Goal: Contribute content

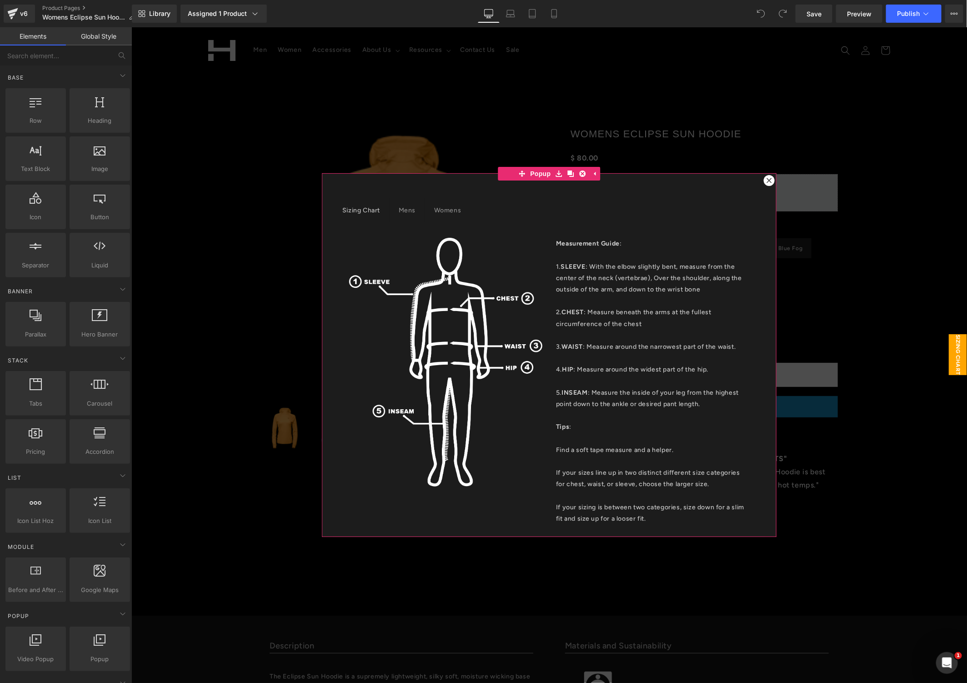
click at [766, 180] on icon at bounding box center [768, 179] width 5 height 5
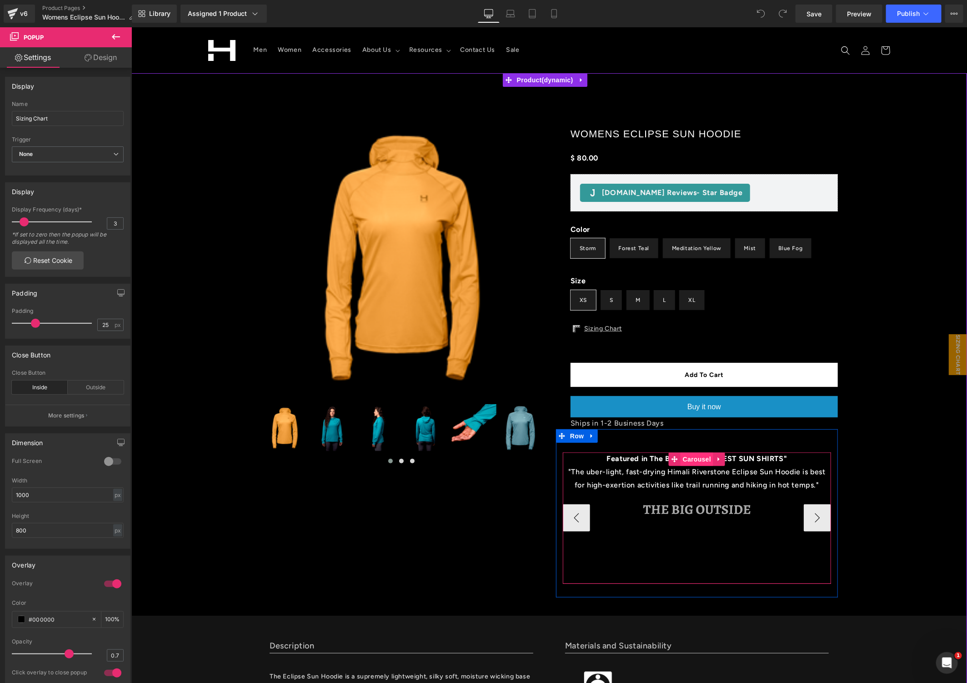
click at [689, 460] on span "Carousel" at bounding box center [696, 459] width 33 height 14
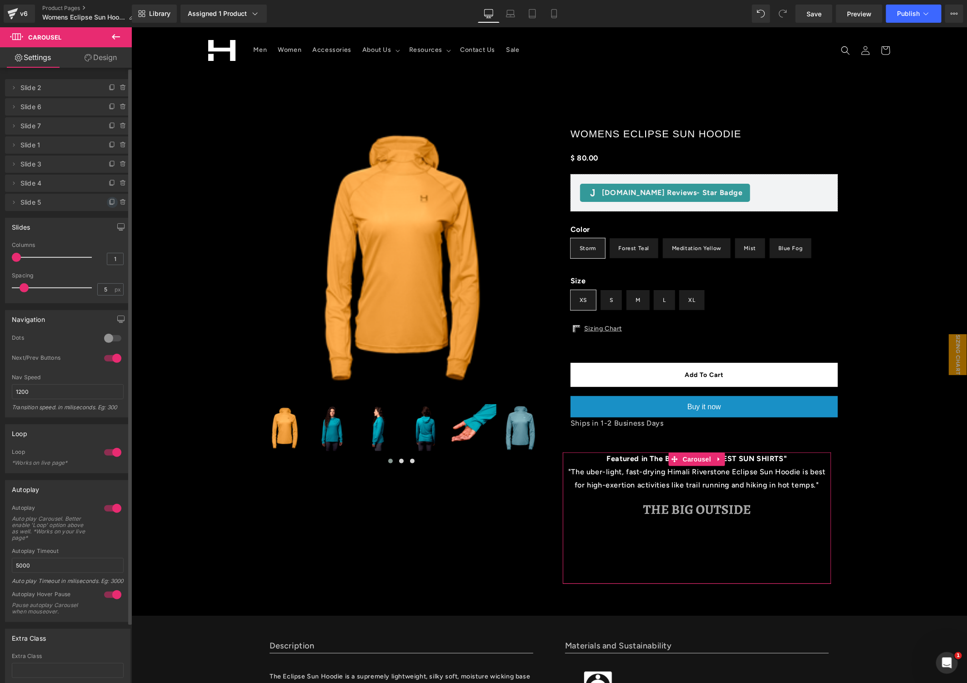
click at [109, 204] on icon at bounding box center [112, 202] width 7 height 7
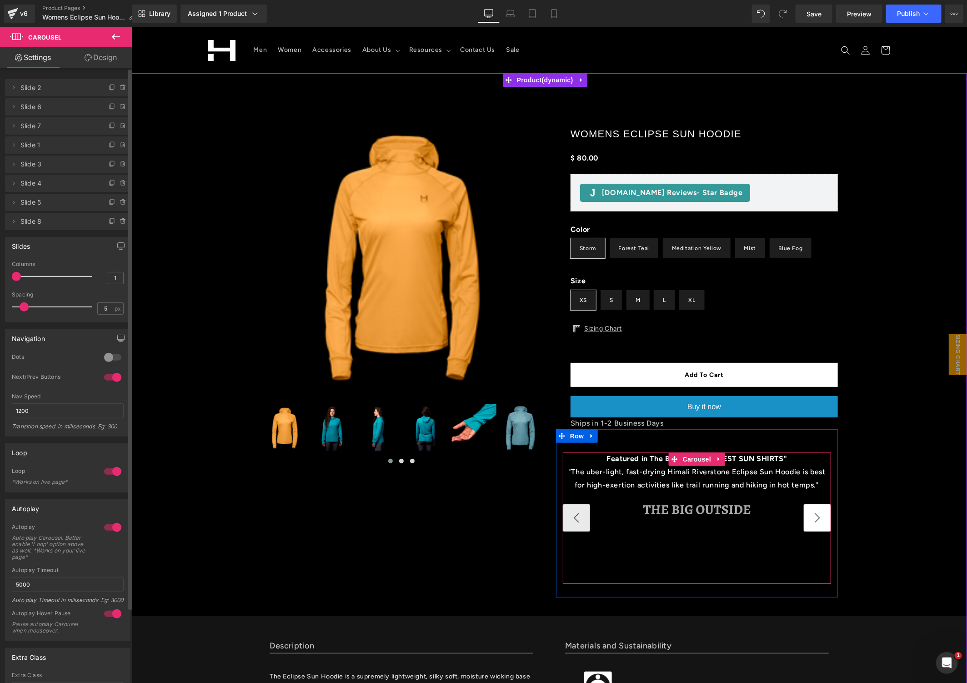
click at [811, 519] on button "›" at bounding box center [816, 517] width 27 height 27
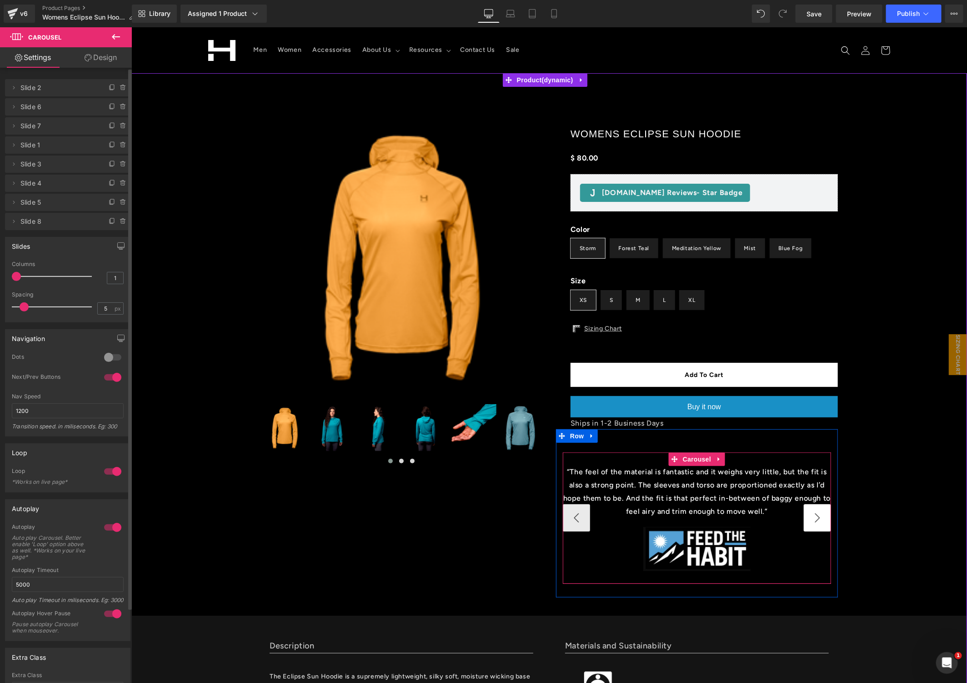
click at [811, 519] on button "›" at bounding box center [816, 517] width 27 height 27
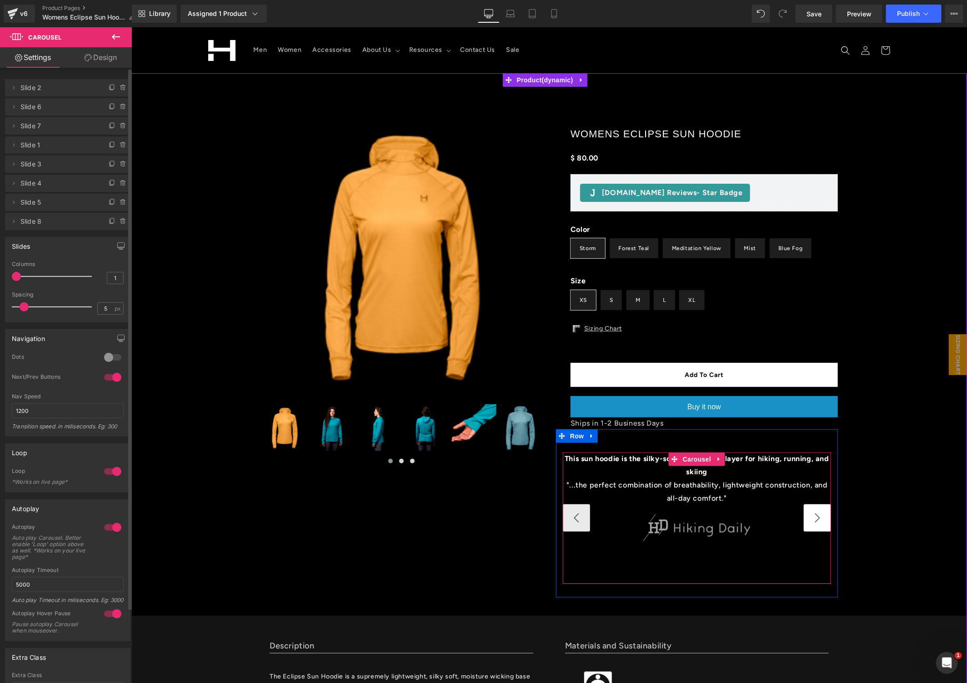
click at [811, 519] on button "›" at bounding box center [816, 517] width 27 height 27
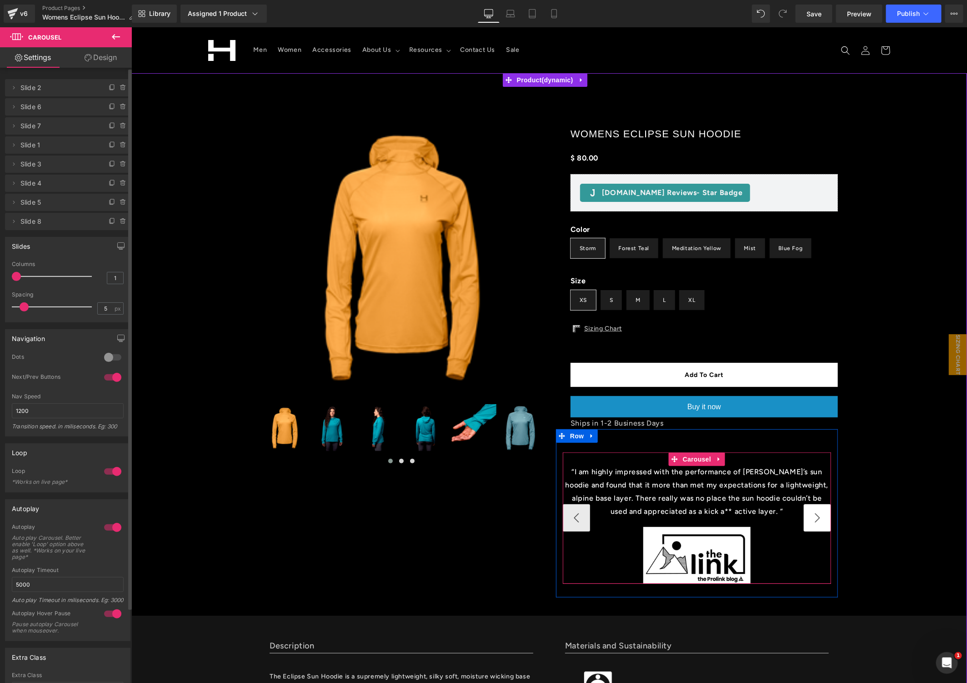
click at [811, 519] on button "›" at bounding box center [816, 517] width 27 height 27
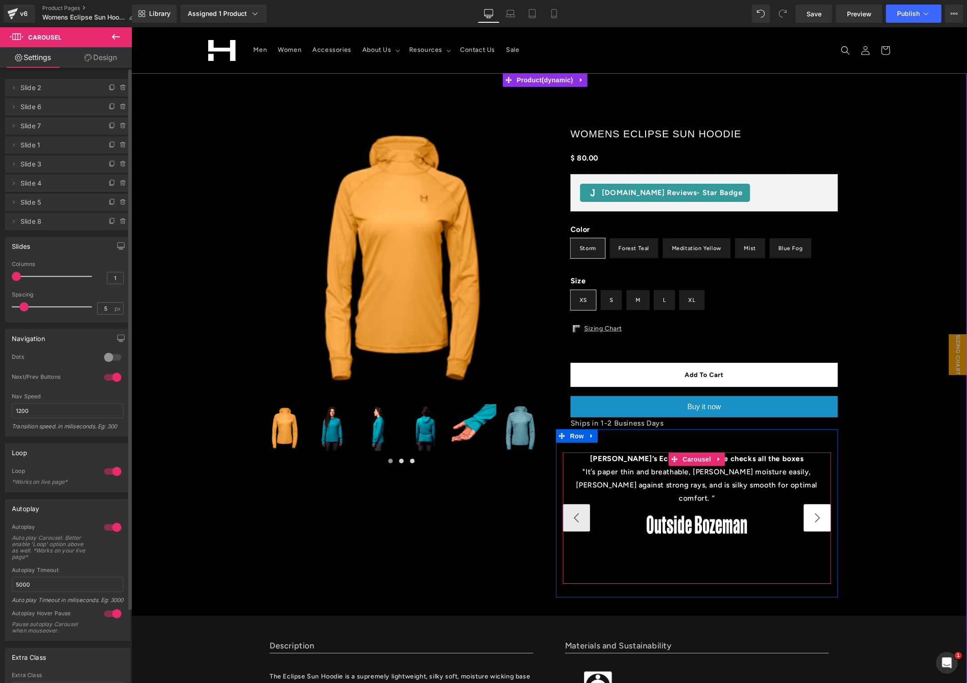
click at [811, 519] on button "›" at bounding box center [816, 517] width 27 height 27
click at [695, 455] on span "Carousel" at bounding box center [696, 459] width 33 height 14
click at [628, 459] on b "[PERSON_NAME]’s Eclipse Sun Hoodie checks all the boxes" at bounding box center [696, 458] width 214 height 9
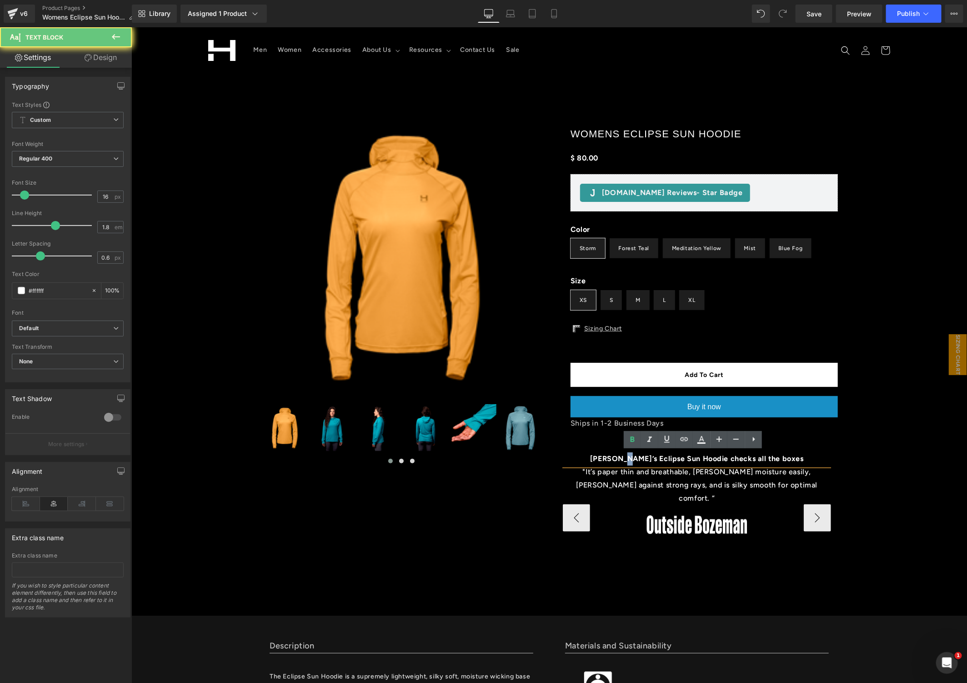
click at [628, 459] on b "[PERSON_NAME]’s Eclipse Sun Hoodie checks all the boxes" at bounding box center [696, 458] width 214 height 9
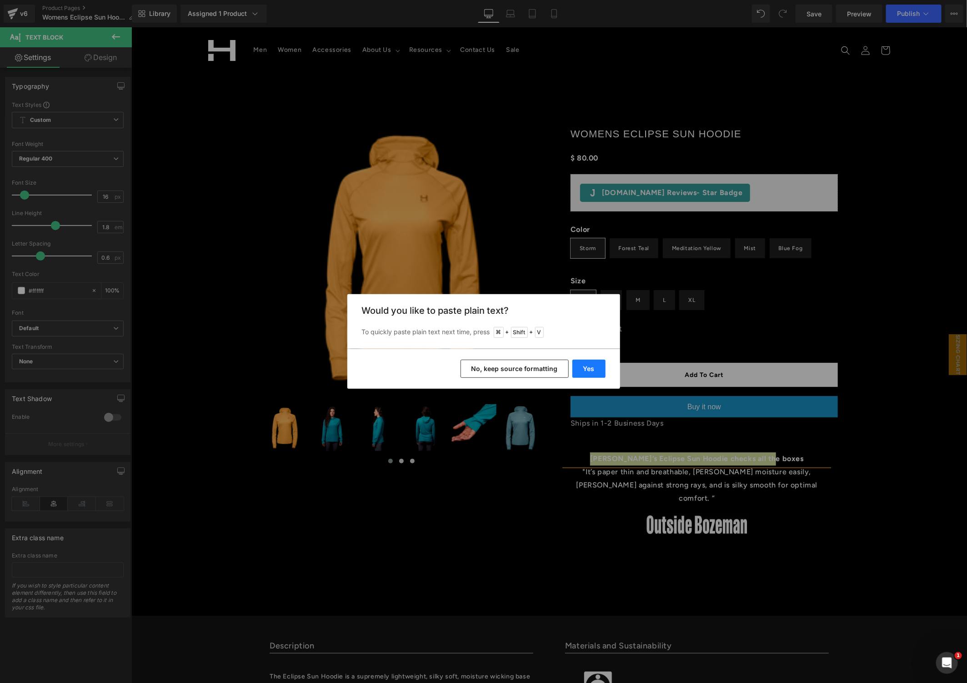
drag, startPoint x: 581, startPoint y: 367, endPoint x: 469, endPoint y: 353, distance: 113.1
click at [581, 367] on button "Yes" at bounding box center [588, 369] width 33 height 18
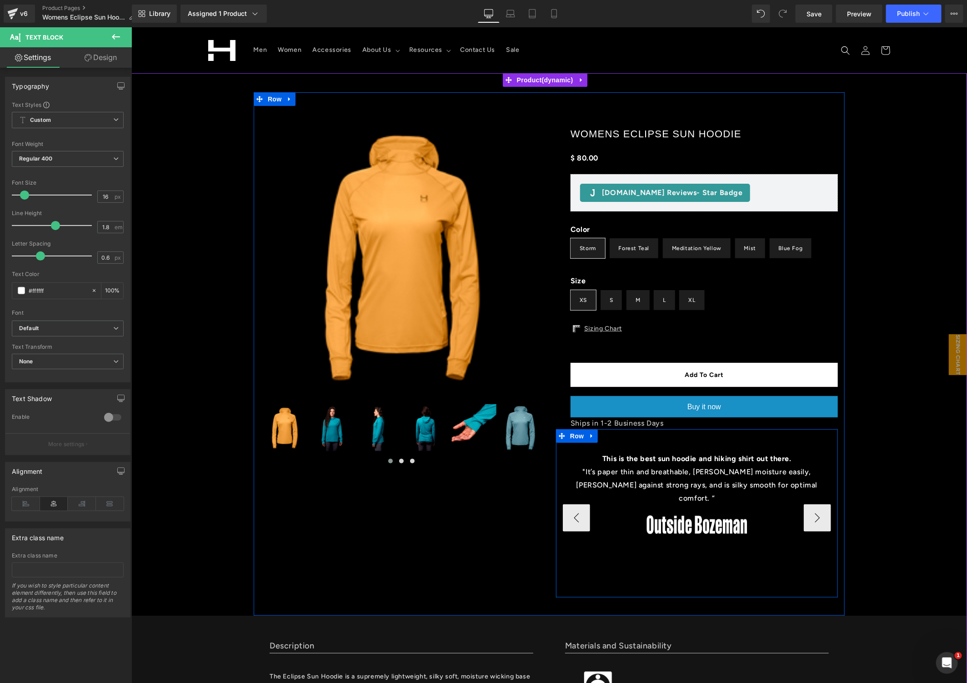
click at [727, 482] on p ""It’s paper thin and breathable, [PERSON_NAME] moisture easily, [PERSON_NAME] a…" at bounding box center [696, 484] width 268 height 39
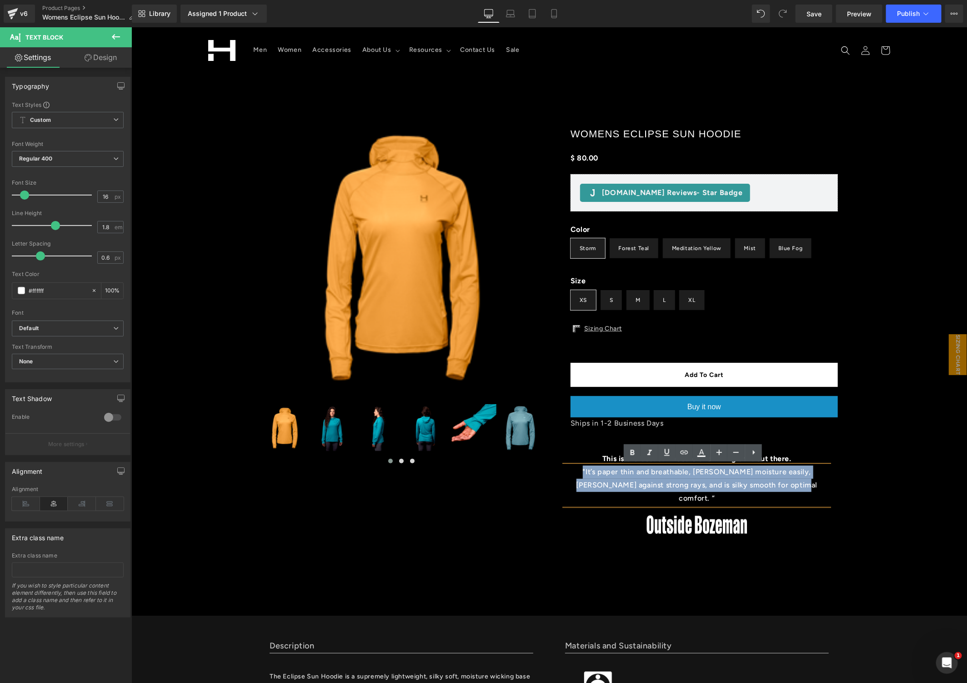
drag, startPoint x: 723, startPoint y: 480, endPoint x: 554, endPoint y: 461, distance: 170.1
click at [555, 461] on div "Featured in The Big Outside's "BEST SUN SHIRTS" Text Block "The uber-light, fas…" at bounding box center [696, 517] width 282 height 131
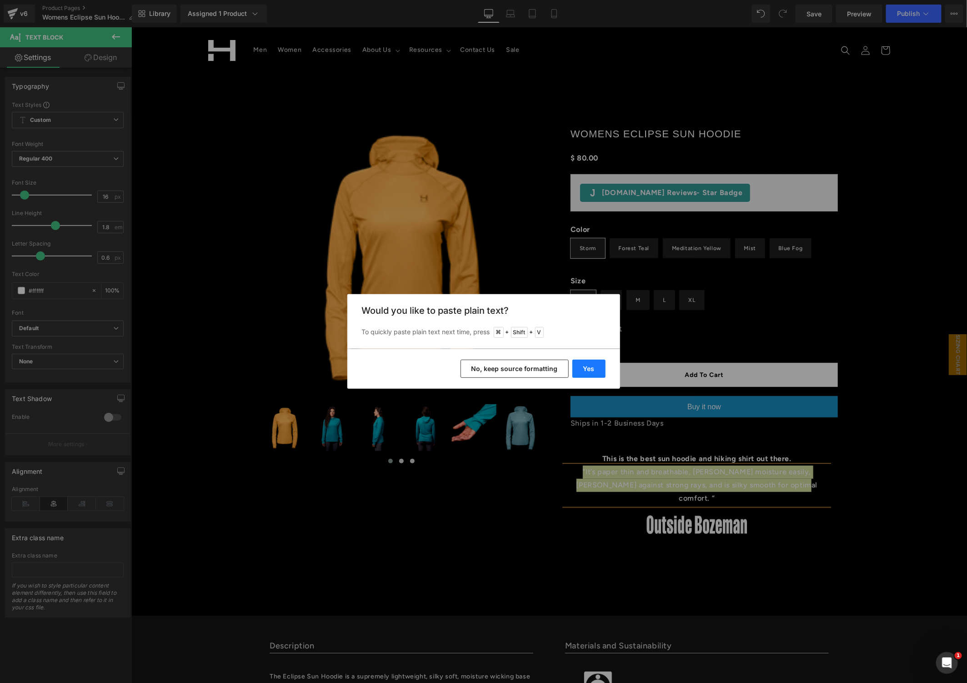
click at [587, 371] on button "Yes" at bounding box center [588, 369] width 33 height 18
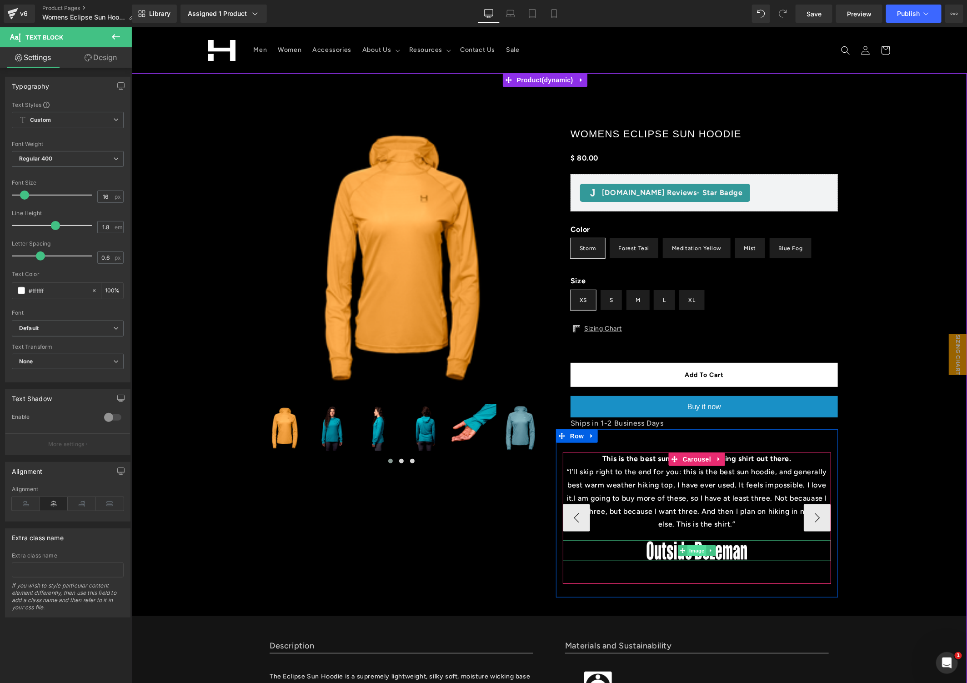
click at [687, 552] on span "Image" at bounding box center [696, 549] width 19 height 11
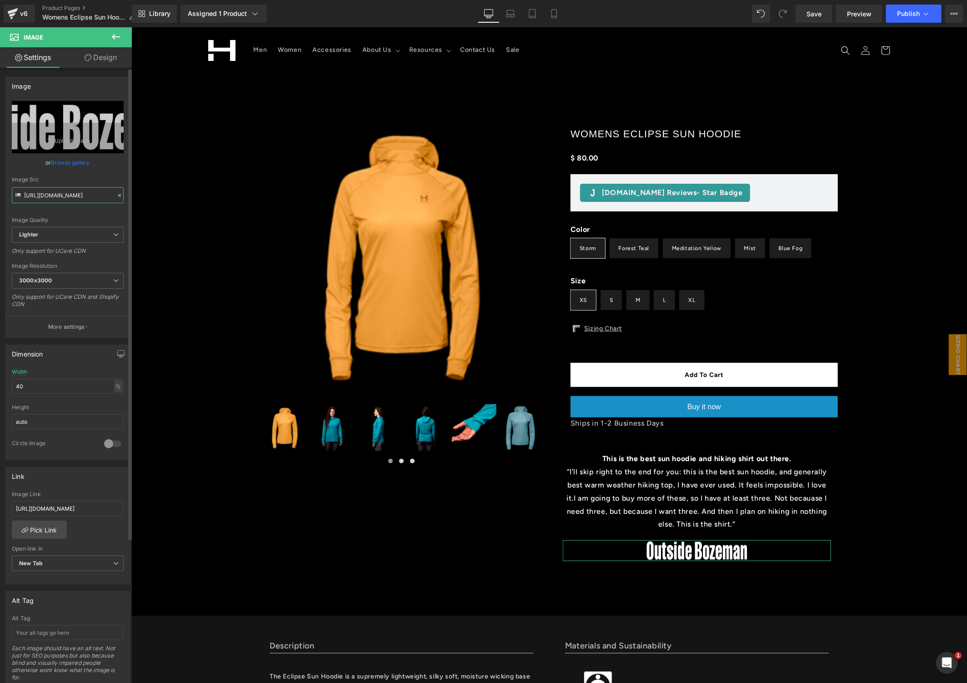
click at [68, 192] on input "[URL][DOMAIN_NAME]" at bounding box center [68, 195] width 112 height 16
paste input "83fe3e4f-90f5-4999-8303-dea93dfd03e2/-/format/auto/-/preview/3000x3000/-/qualit…"
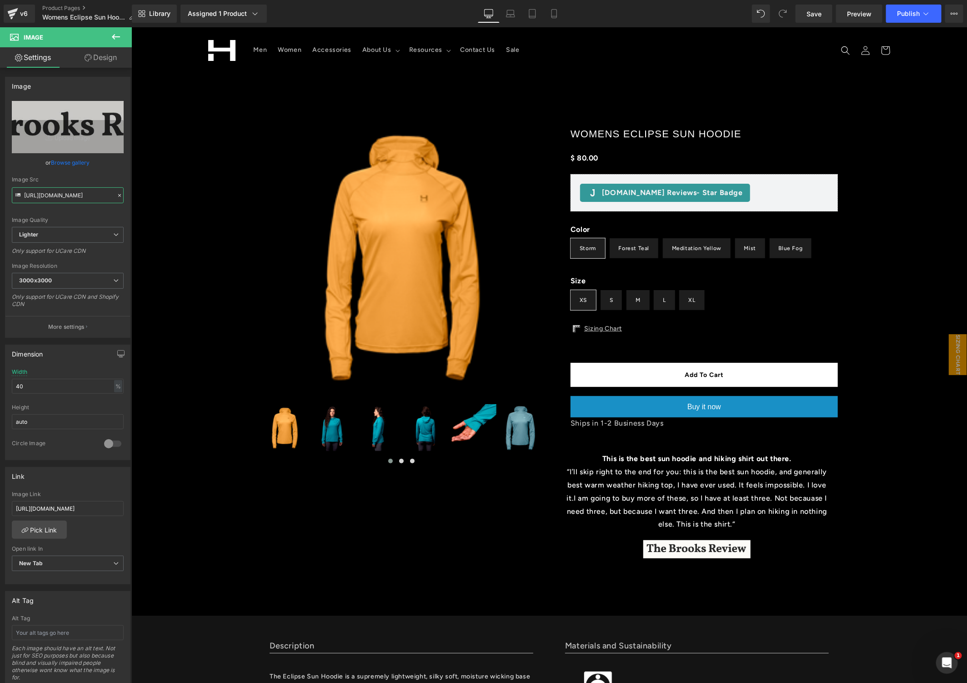
type input "[URL][DOMAIN_NAME]"
click at [55, 504] on input "[URL][DOMAIN_NAME]" at bounding box center [68, 508] width 112 height 15
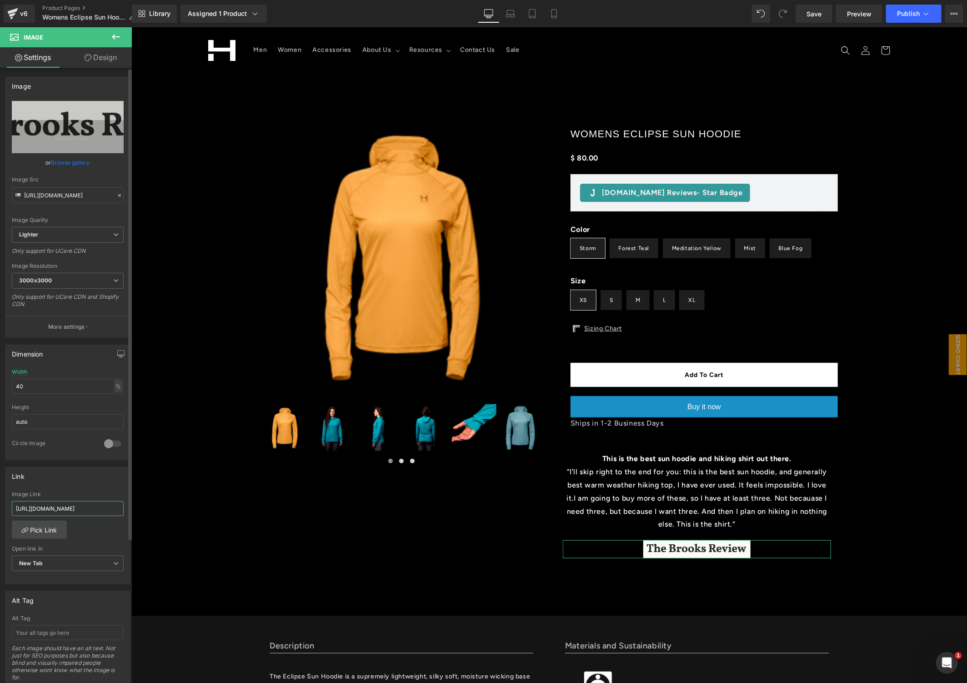
paste input "[DOMAIN_NAME][URL]"
type input "[URL][DOMAIN_NAME]"
click at [912, 13] on span "Publish" at bounding box center [908, 13] width 23 height 7
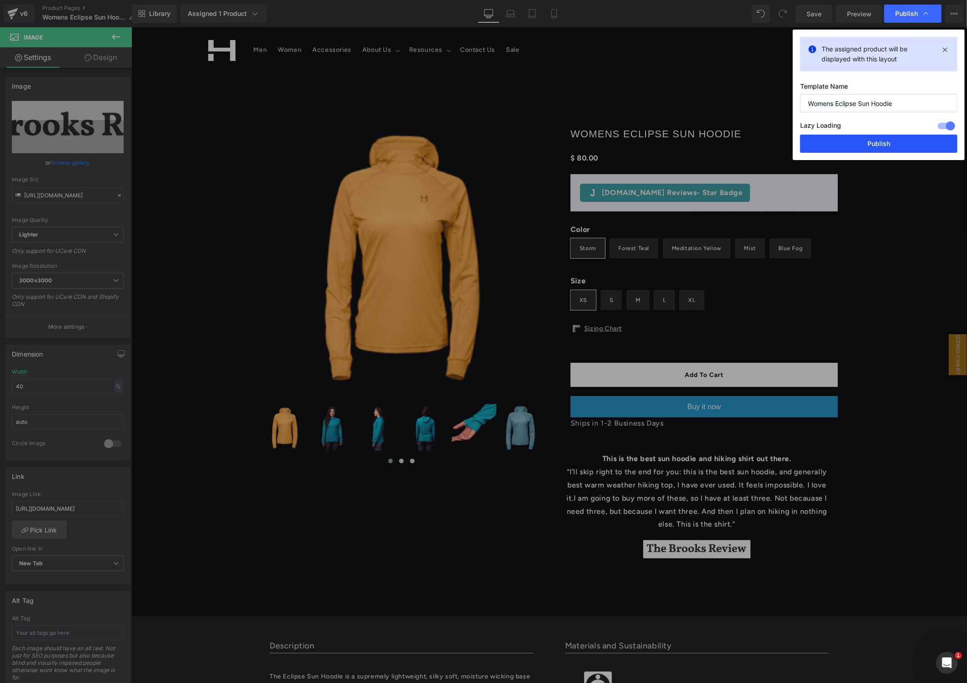
click at [878, 147] on button "Publish" at bounding box center [878, 144] width 157 height 18
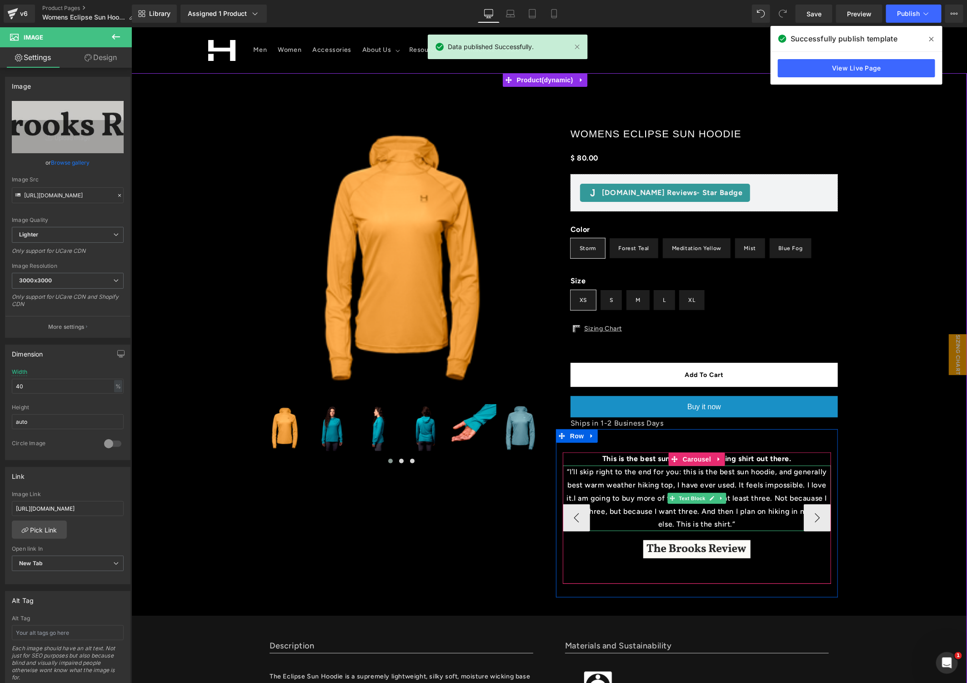
click at [777, 496] on p "“I’ll skip right to the end for you: this is the best sun hoodie, and generally…" at bounding box center [696, 497] width 268 height 65
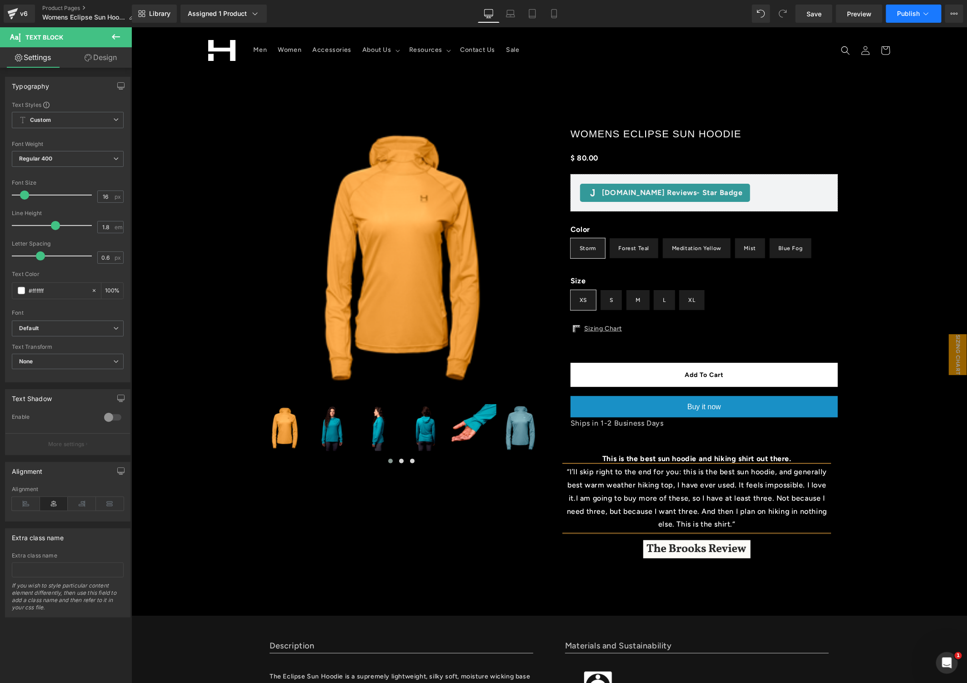
click at [924, 9] on icon at bounding box center [925, 13] width 9 height 9
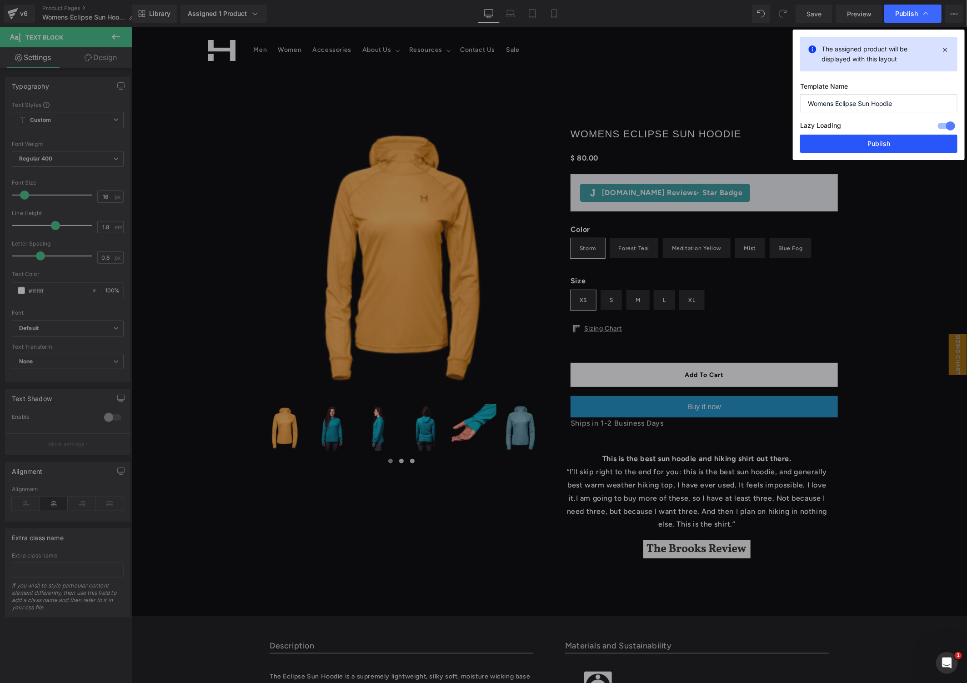
click at [893, 145] on button "Publish" at bounding box center [878, 144] width 157 height 18
